Goal: Transaction & Acquisition: Subscribe to service/newsletter

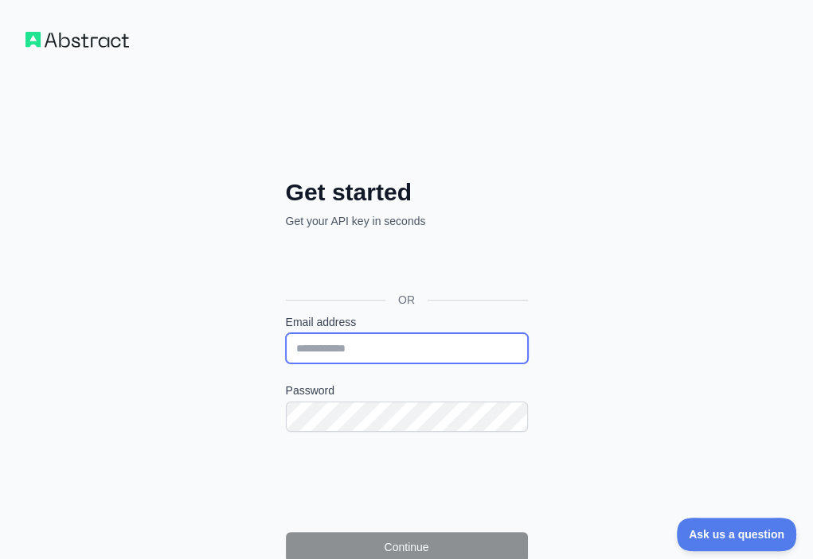
click at [286, 333] on input "Email address" at bounding box center [407, 348] width 242 height 30
paste input "**********"
type input "**********"
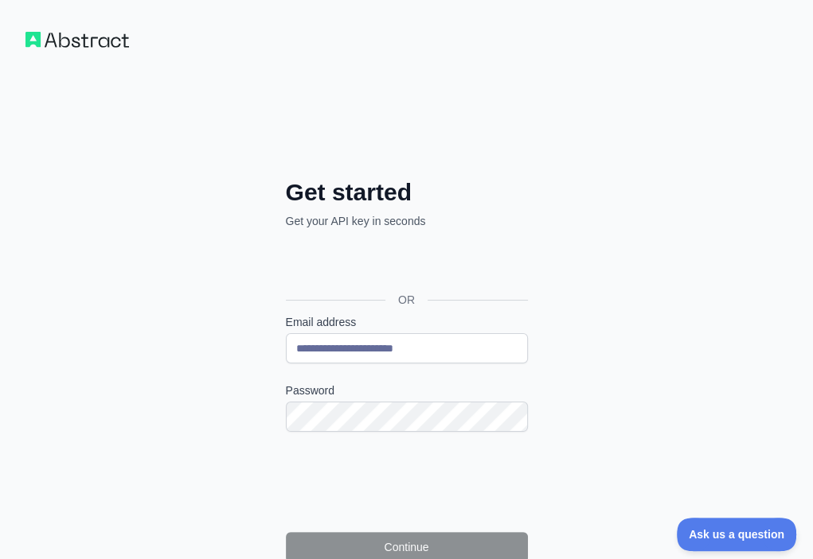
click at [286, 383] on div "Password" at bounding box center [407, 407] width 242 height 49
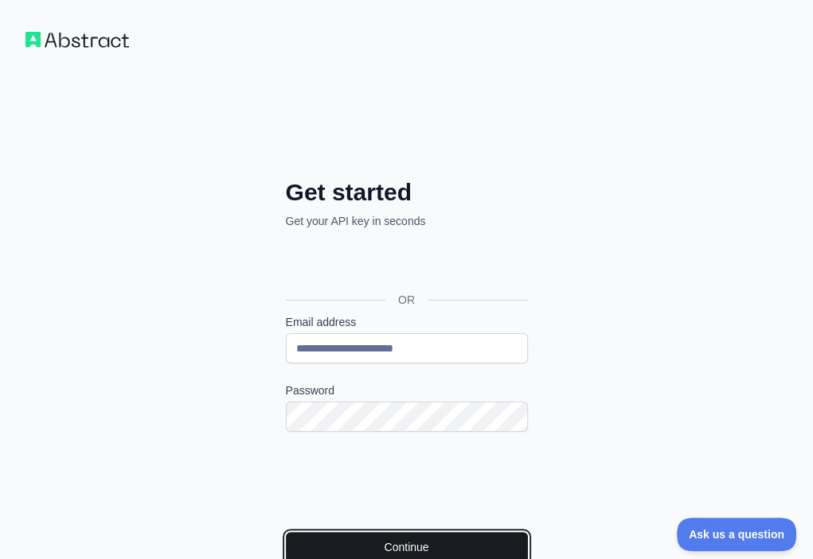
click at [286, 532] on button "Continue" at bounding box center [407, 547] width 242 height 30
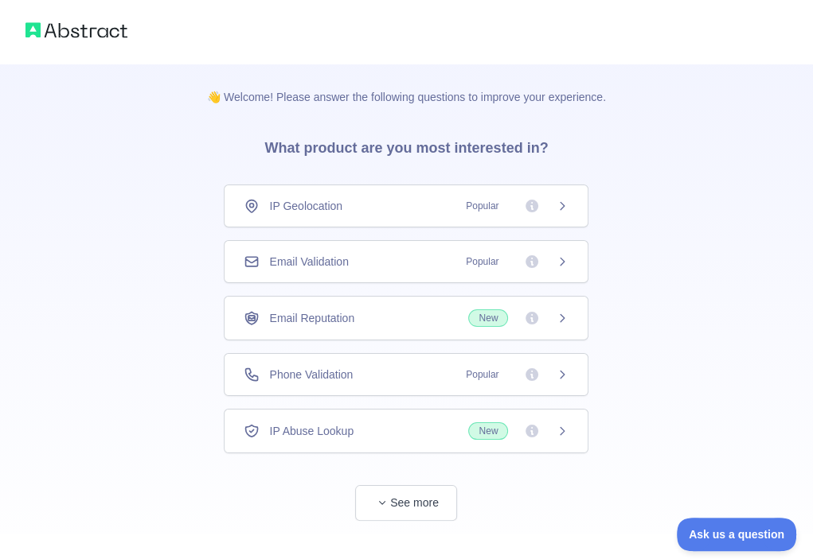
click at [374, 243] on div "Email Validation Popular" at bounding box center [406, 261] width 364 height 43
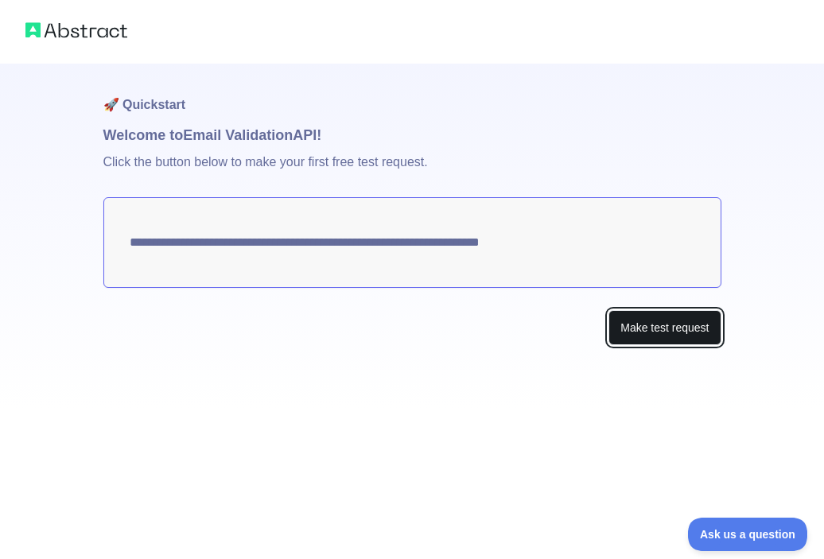
click at [660, 336] on button "Make test request" at bounding box center [665, 328] width 112 height 36
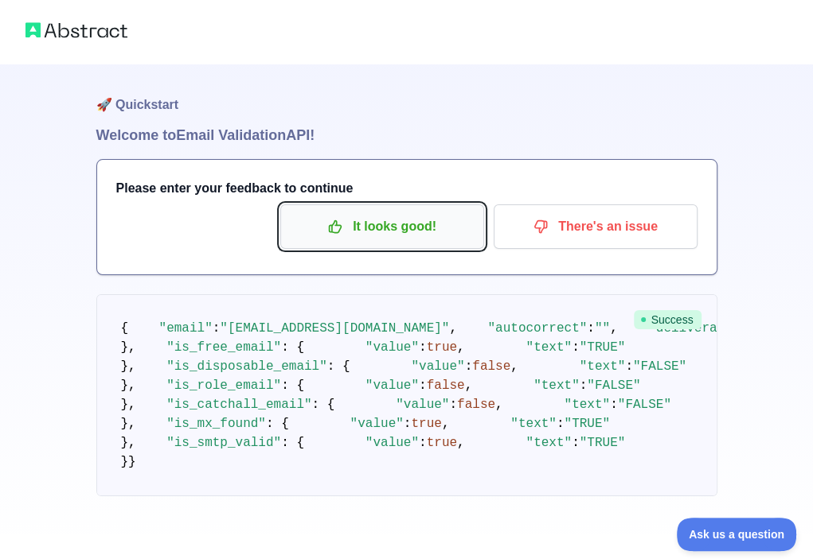
click at [408, 227] on p "It looks good!" at bounding box center [382, 226] width 180 height 27
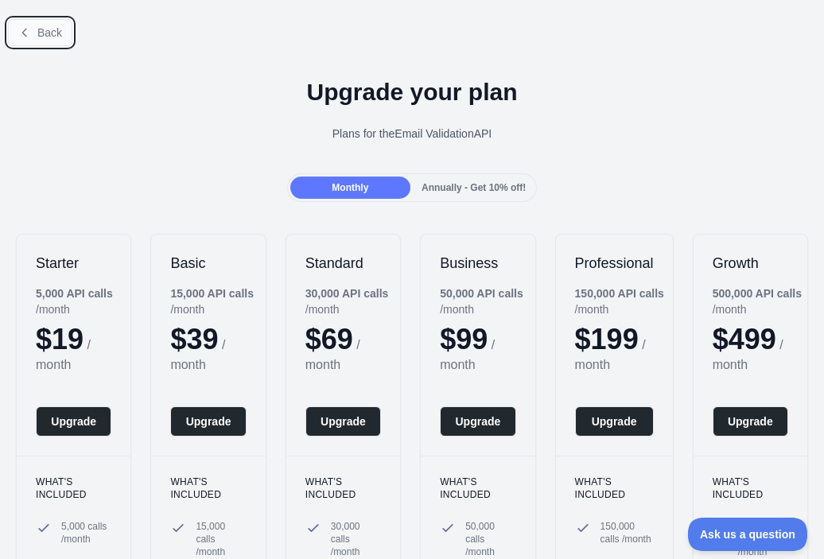
click at [54, 38] on span "Back" at bounding box center [49, 32] width 25 height 13
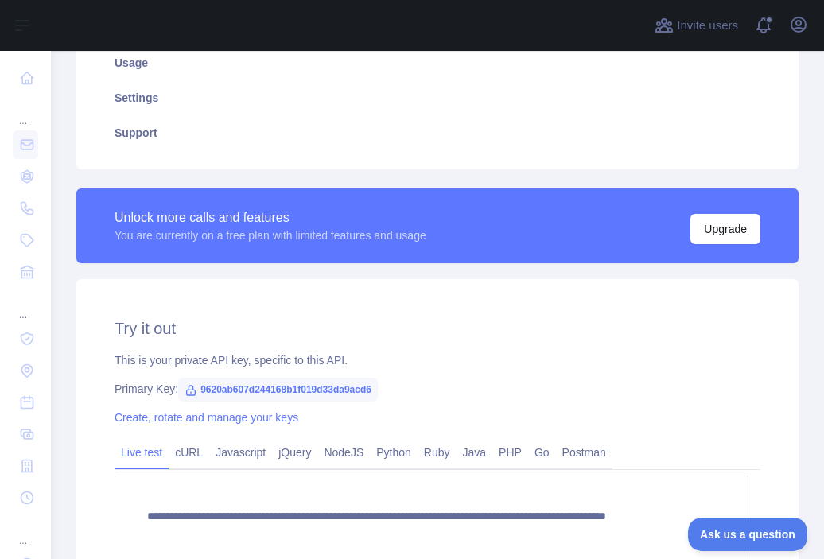
scroll to position [318, 0]
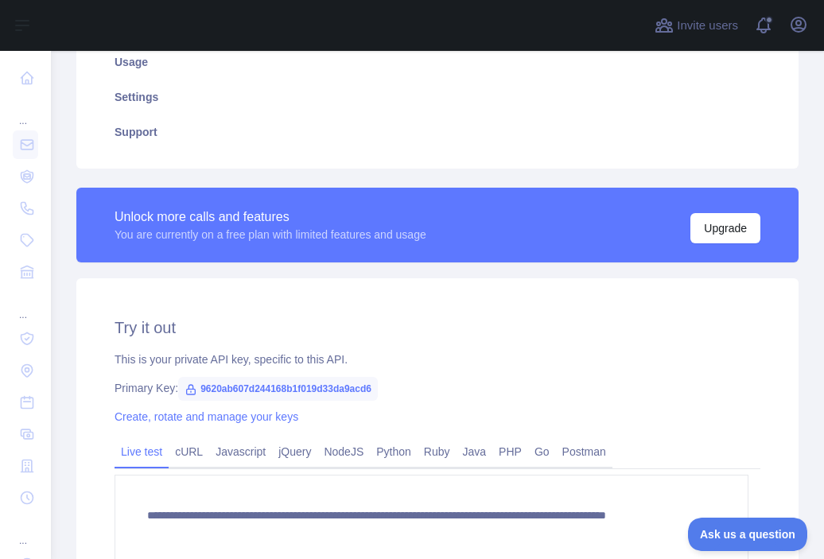
click at [298, 388] on span "9620ab607d244168b1f019d33da9acd6" at bounding box center [278, 389] width 200 height 24
copy span "9620ab607d244168b1f019d33da9acd6"
